Goal: Check status: Check status

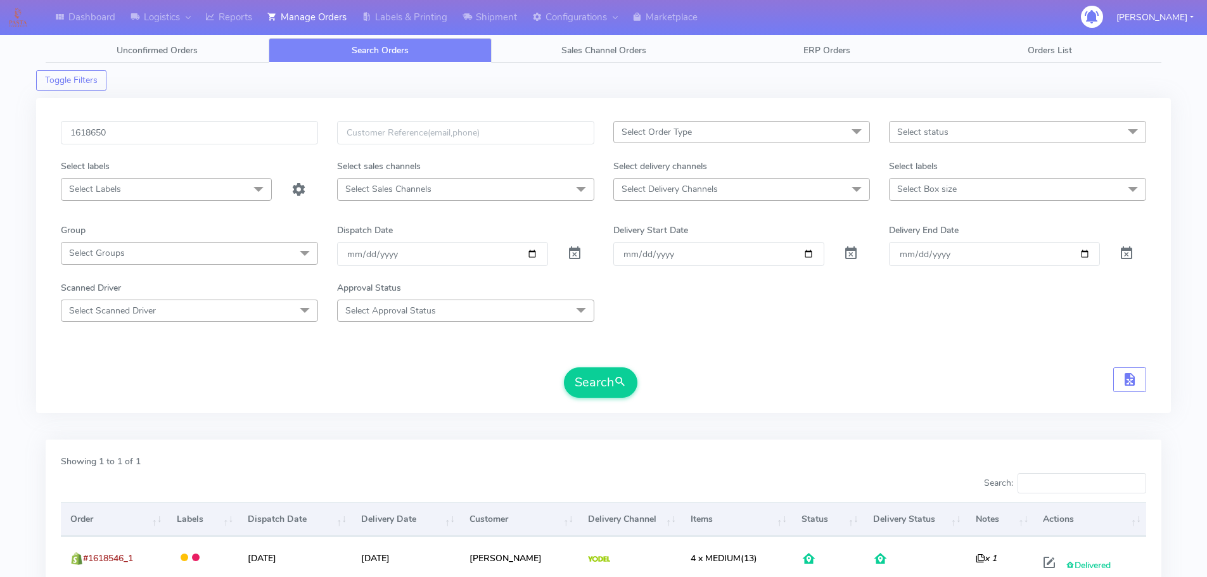
type input "1618650"
click at [564, 368] on button "Search" at bounding box center [601, 383] width 74 height 30
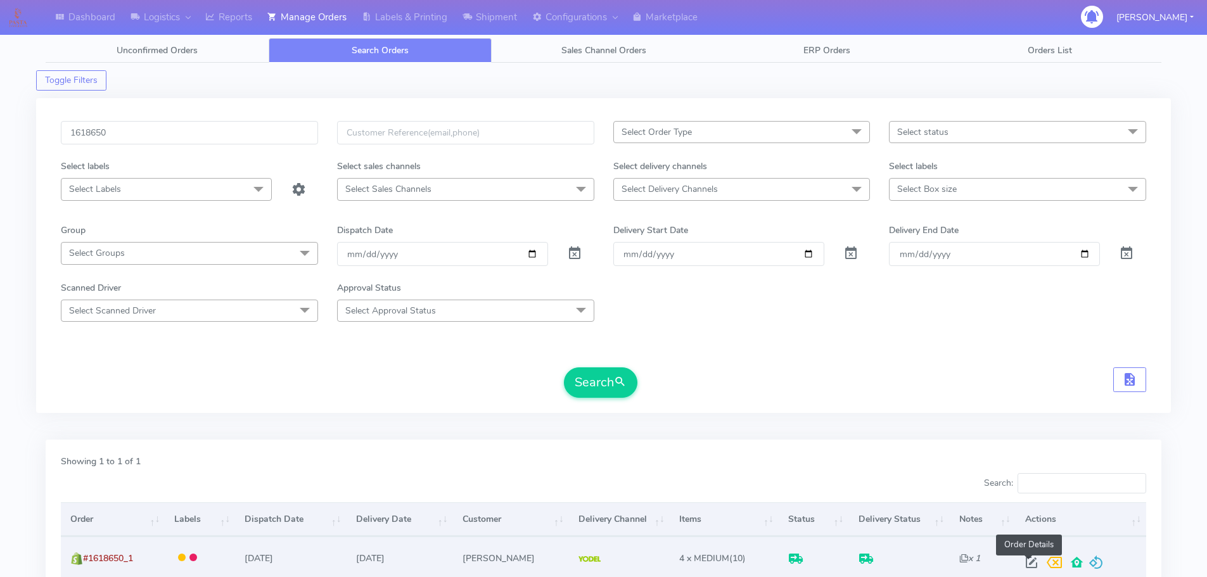
click at [1030, 563] on span at bounding box center [1031, 566] width 23 height 12
select select "5"
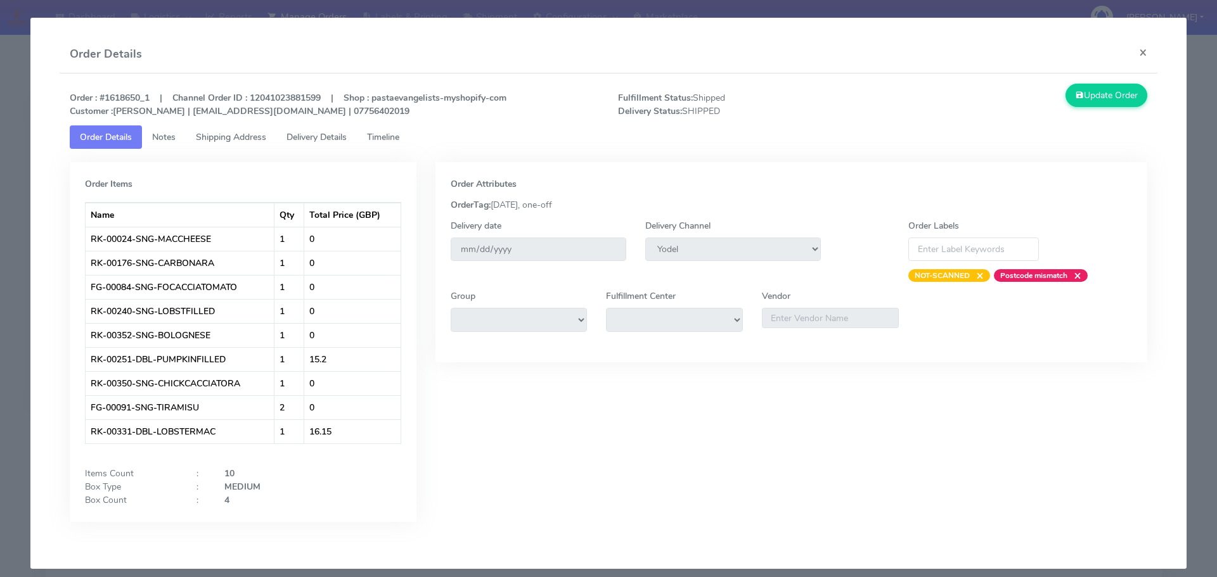
click at [333, 144] on link "Delivery Details" at bounding box center [316, 136] width 80 height 23
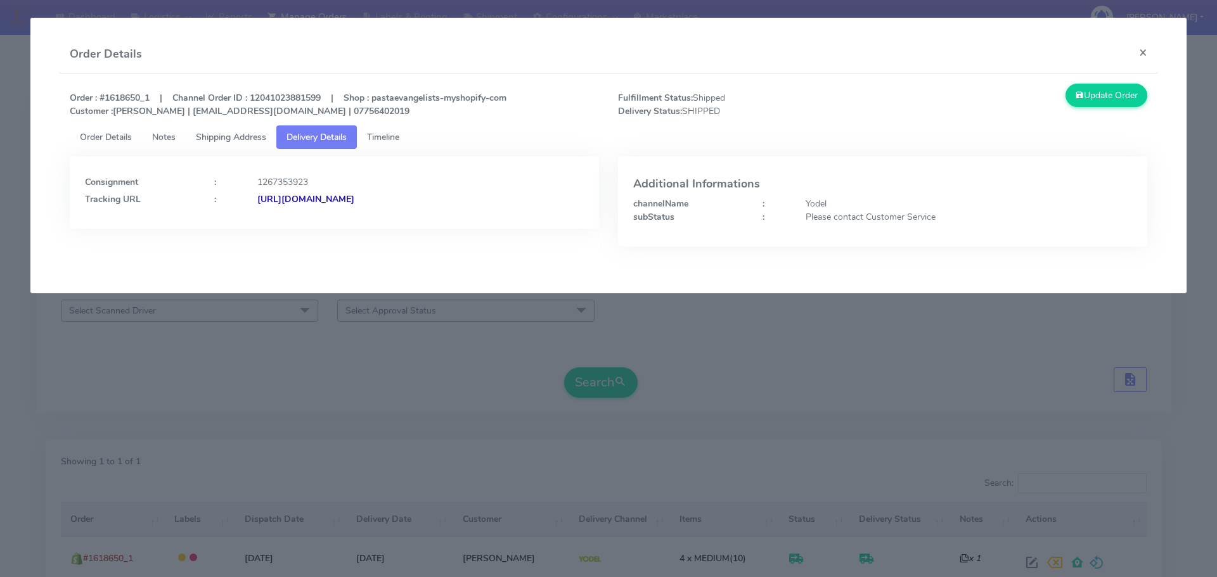
click at [372, 390] on modal-container "Order Details × Order : #1618650_1 | Channel Order ID : 12041023881599 | Shop :…" at bounding box center [608, 288] width 1217 height 577
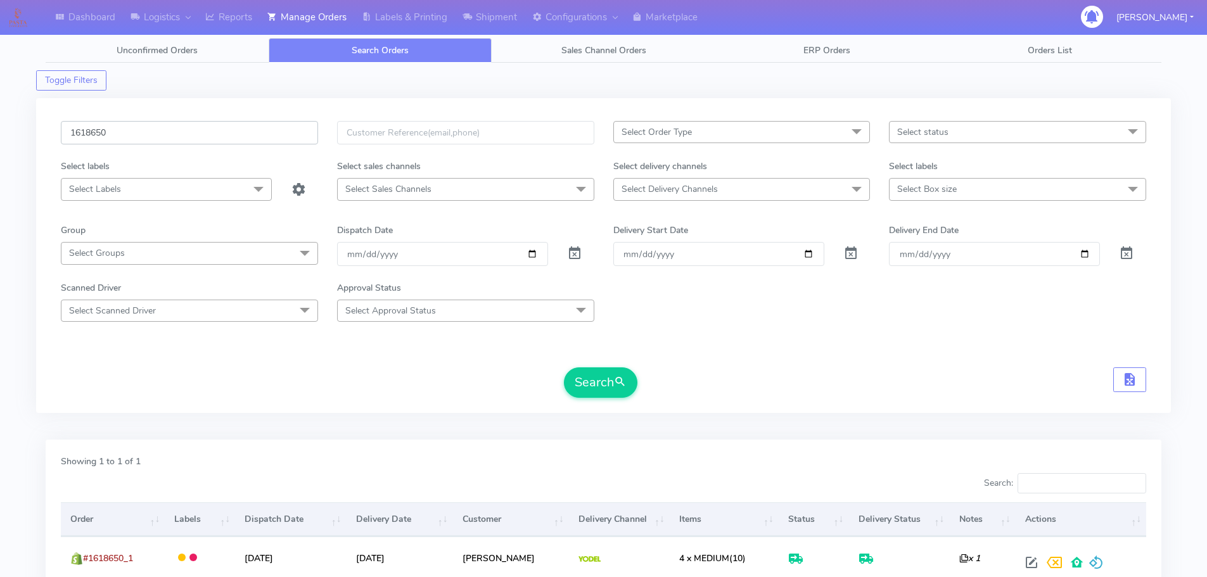
click at [256, 132] on input "1618650" at bounding box center [189, 132] width 257 height 23
paste input "9348"
click at [564, 368] on button "Search" at bounding box center [601, 383] width 74 height 30
click at [259, 125] on input "1619348" at bounding box center [189, 132] width 257 height 23
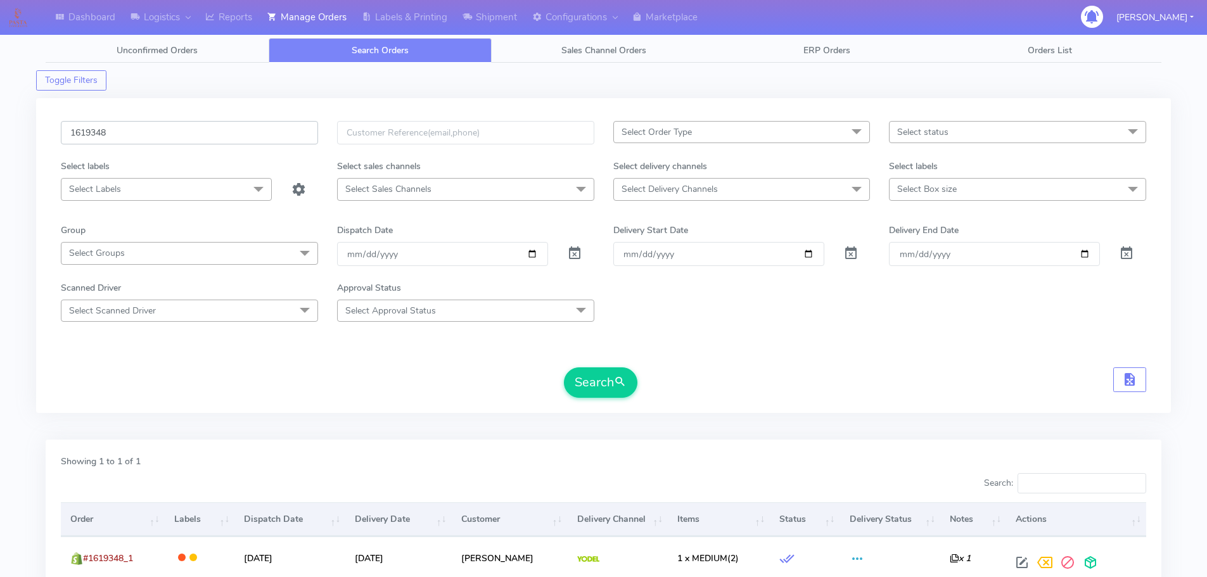
click at [259, 125] on input "1619348" at bounding box center [189, 132] width 257 height 23
paste input "746"
type input "1619746"
click at [564, 368] on button "Search" at bounding box center [601, 383] width 74 height 30
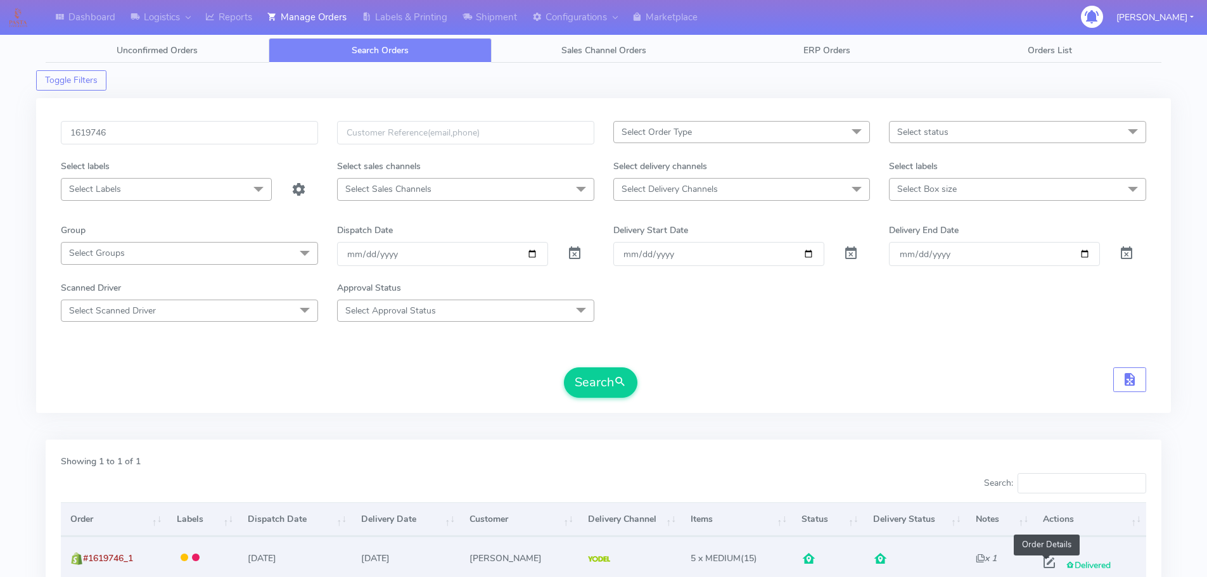
click at [1051, 560] on span at bounding box center [1049, 566] width 23 height 12
select select "5"
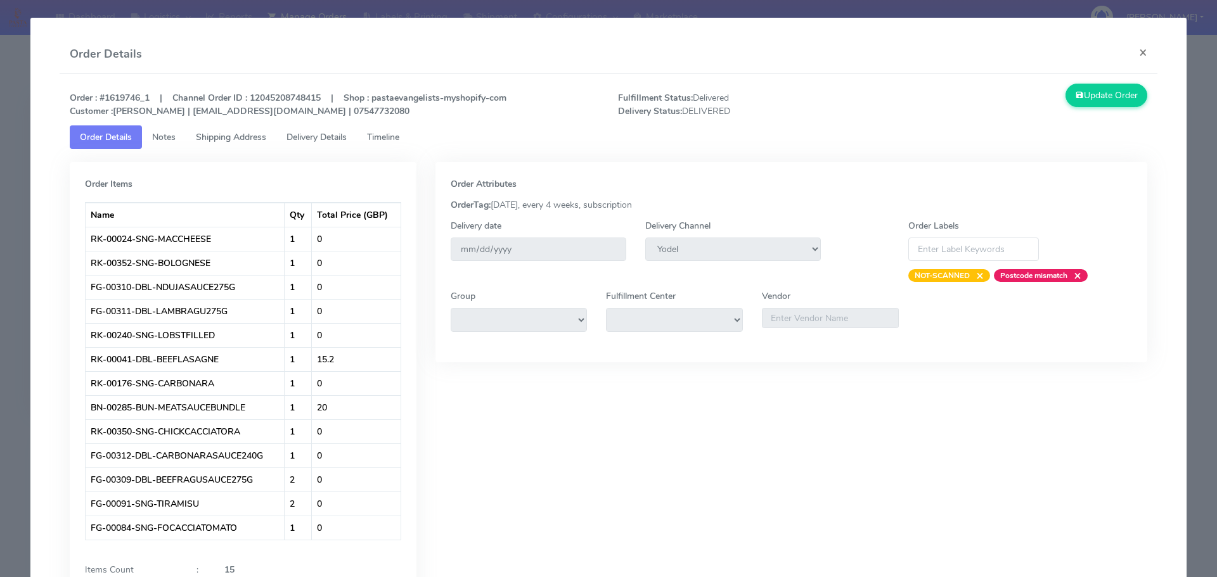
click at [1051, 558] on div "Order Attributes OrderTag: [DATE], every 4 weeks, subscription Delivery date [D…" at bounding box center [791, 399] width 731 height 475
drag, startPoint x: 37, startPoint y: 128, endPoint x: 10, endPoint y: 125, distance: 28.0
click at [34, 128] on app-order-update "Order Details × Order : #1619746_1 | Channel Order ID : 12045208748415 | Shop :…" at bounding box center [608, 342] width 1156 height 648
click at [0, 125] on modal-container "Order Details × Order : #1619746_1 | Channel Order ID : 12045208748415 | Shop :…" at bounding box center [608, 288] width 1217 height 577
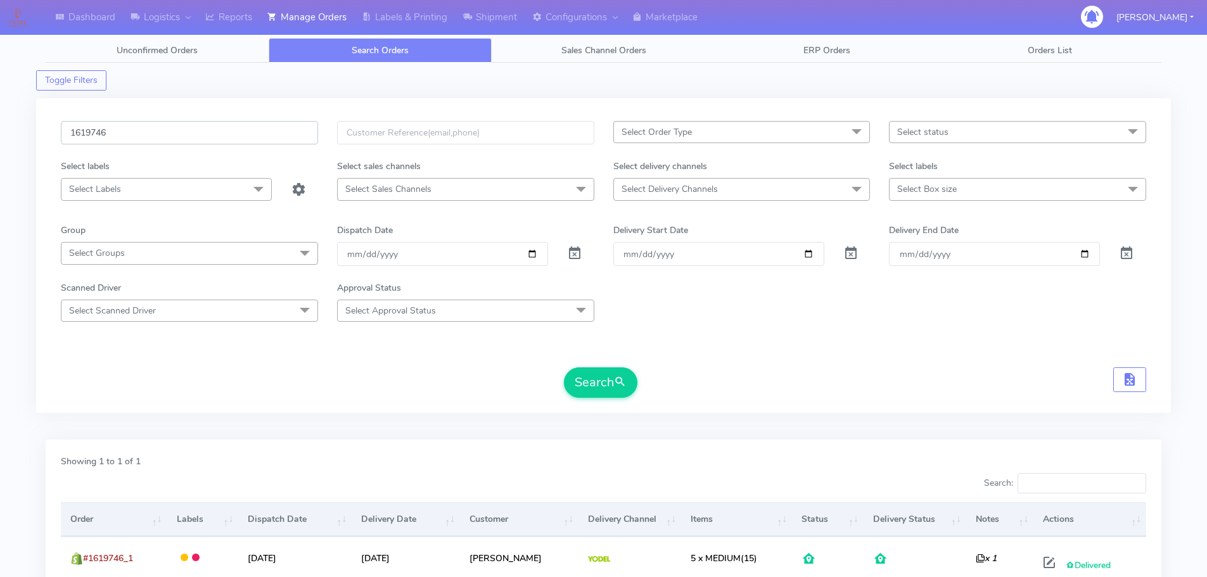
click at [238, 142] on input "1619746" at bounding box center [189, 132] width 257 height 23
click at [238, 141] on input "1619746" at bounding box center [189, 132] width 257 height 23
paste input "20145"
type input "1620145"
click at [564, 368] on button "Search" at bounding box center [601, 383] width 74 height 30
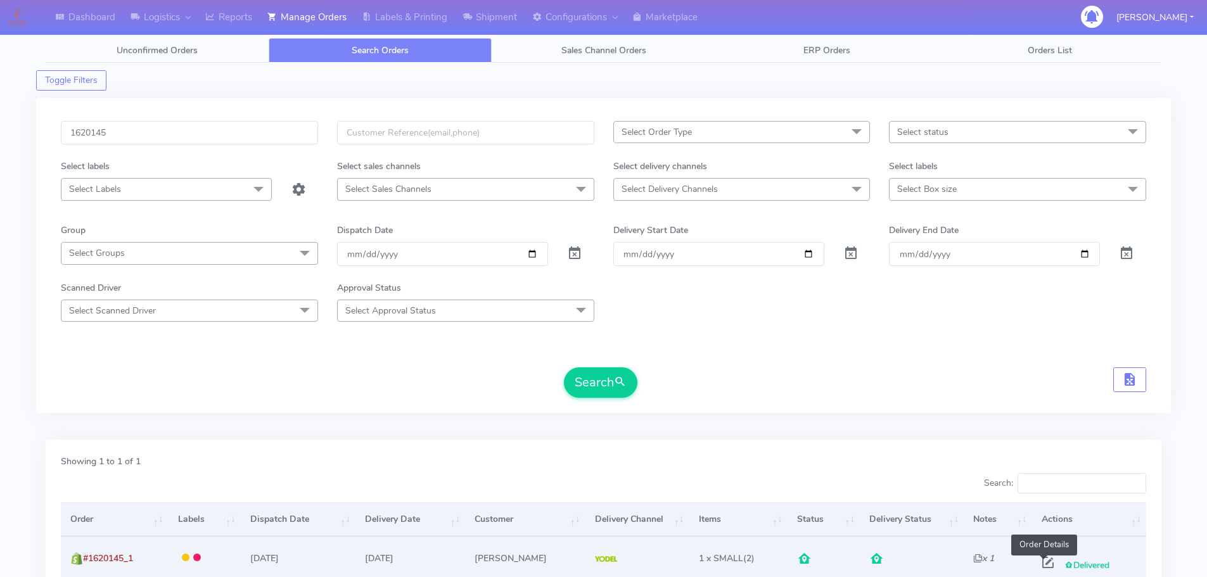
click at [1038, 563] on span at bounding box center [1048, 566] width 23 height 12
select select "5"
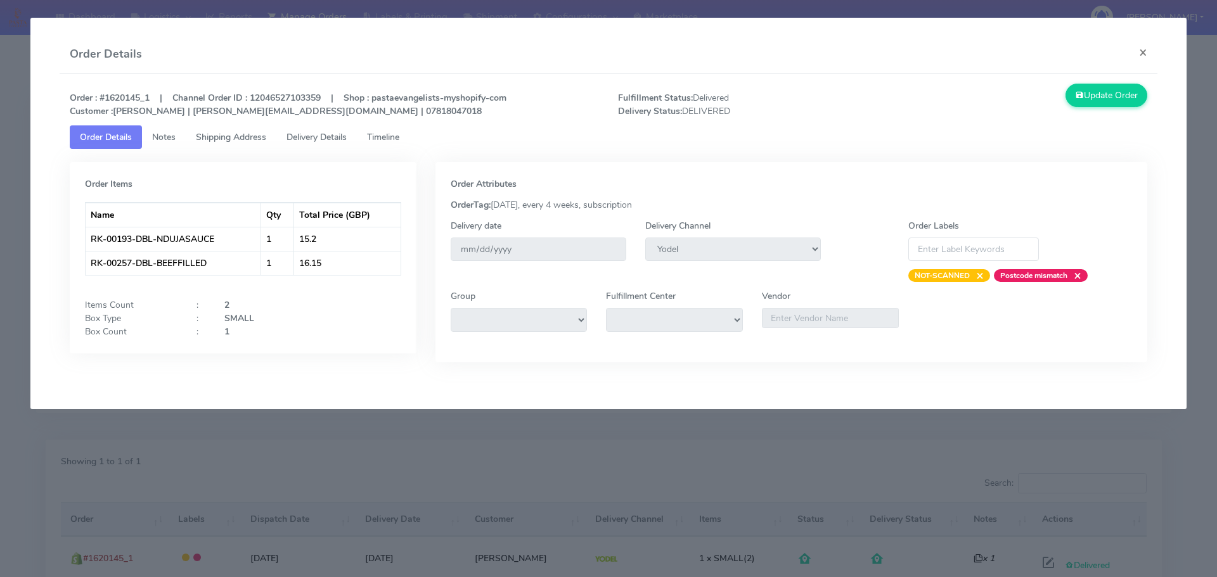
click at [251, 146] on link "Shipping Address" at bounding box center [231, 136] width 91 height 23
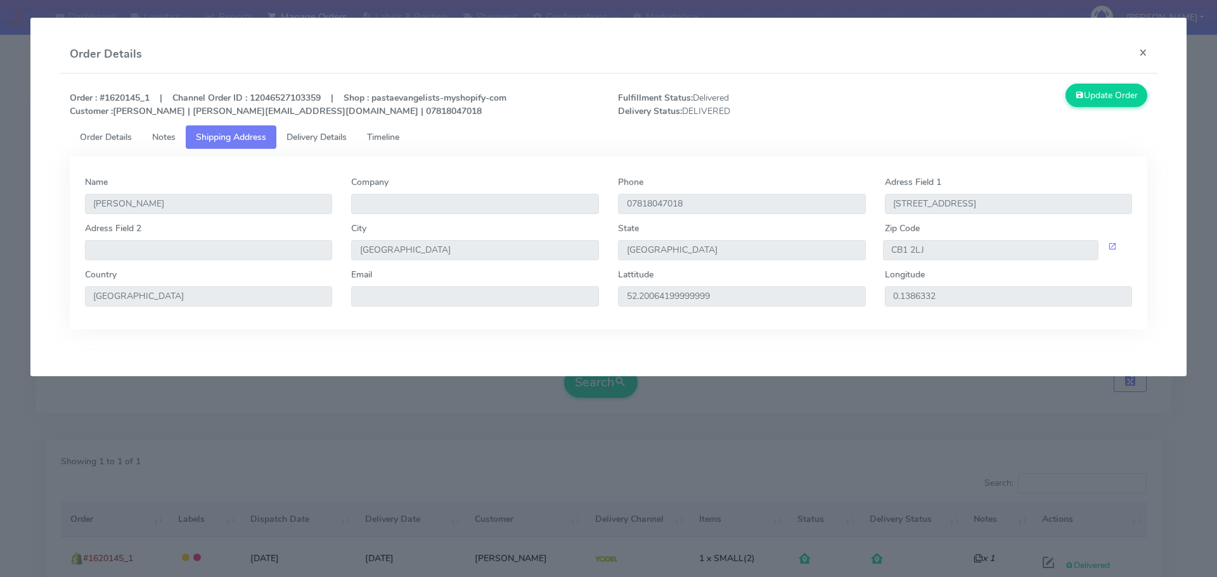
click at [115, 129] on link "Order Details" at bounding box center [106, 136] width 72 height 23
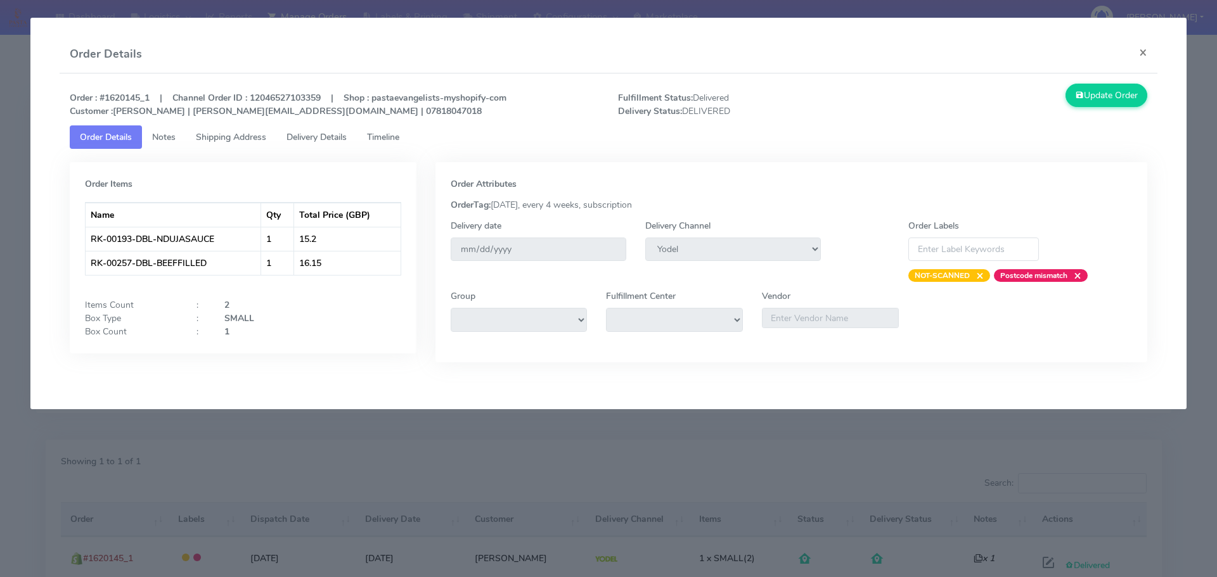
click at [1, 198] on modal-container "Order Details × Order : #1620145_1 | Channel Order ID : 12046527103359 | Shop :…" at bounding box center [608, 288] width 1217 height 577
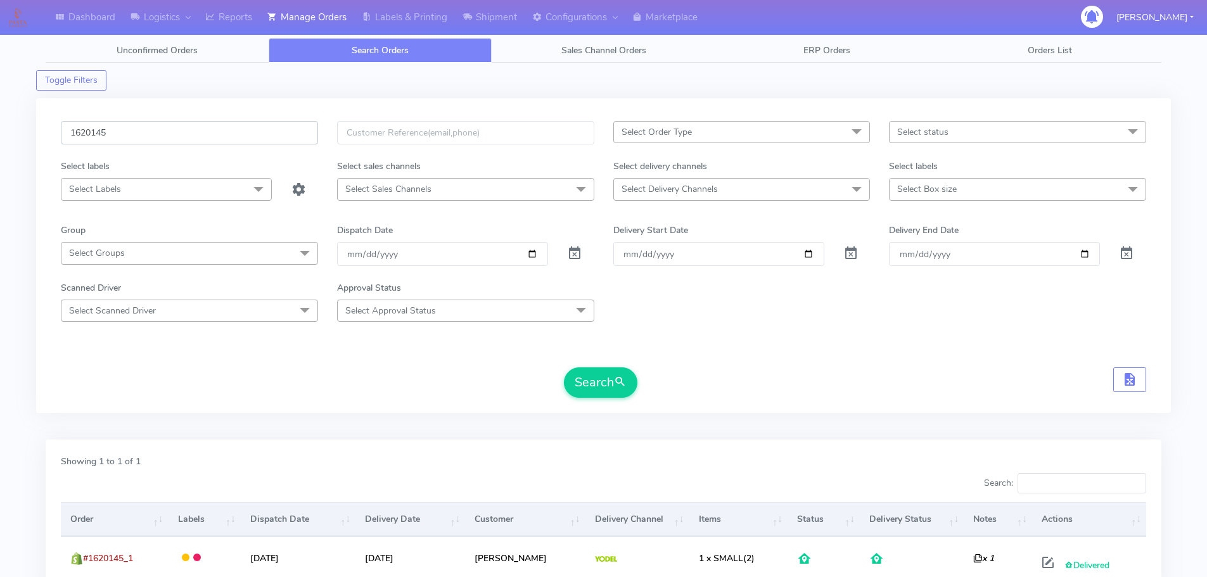
click at [238, 129] on input "1620145" at bounding box center [189, 132] width 257 height 23
paste input "19999"
click at [564, 368] on button "Search" at bounding box center [601, 383] width 74 height 30
click at [229, 127] on input "1619999" at bounding box center [189, 132] width 257 height 23
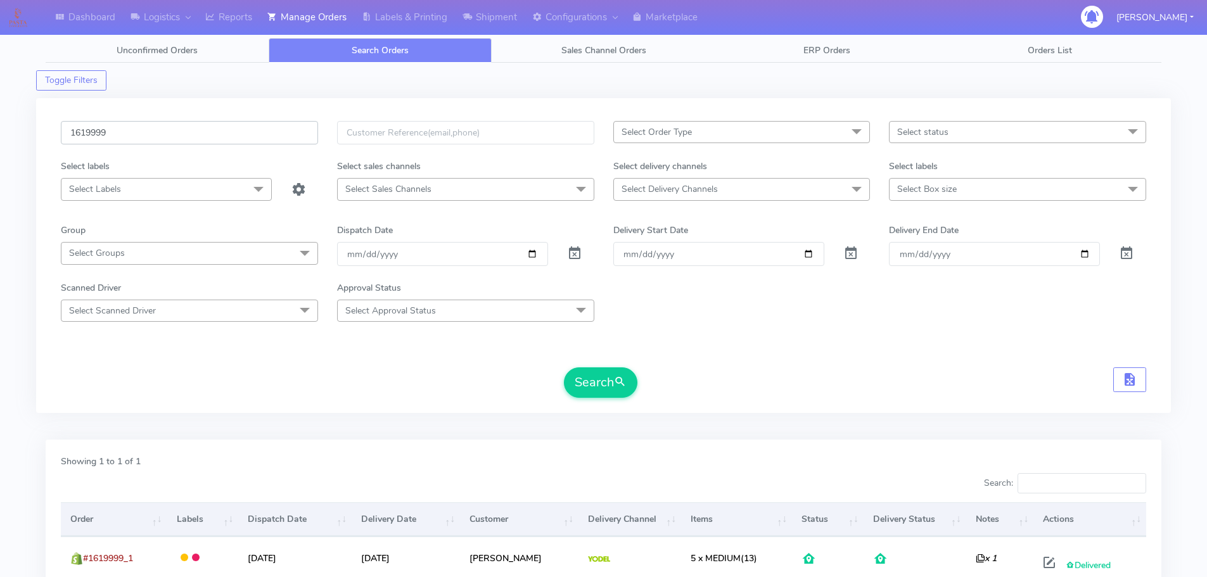
click at [229, 127] on input "1619999" at bounding box center [189, 132] width 257 height 23
paste input "20171"
type input "1620171"
click at [564, 368] on button "Search" at bounding box center [601, 383] width 74 height 30
